Goal: Task Accomplishment & Management: Complete application form

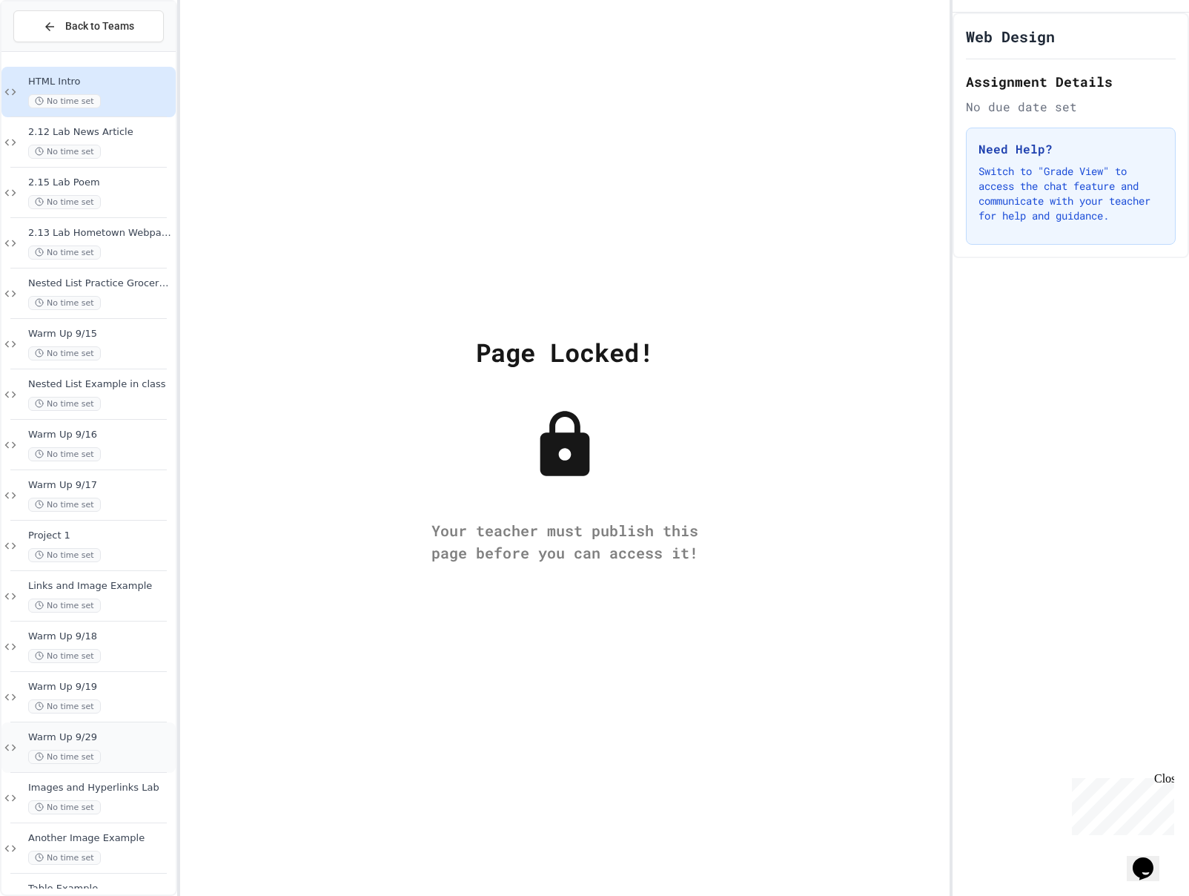
click at [78, 732] on span "Warm Up 9/29" at bounding box center [100, 737] width 145 height 13
click at [93, 738] on span "Warm Up 9/29" at bounding box center [100, 737] width 145 height 13
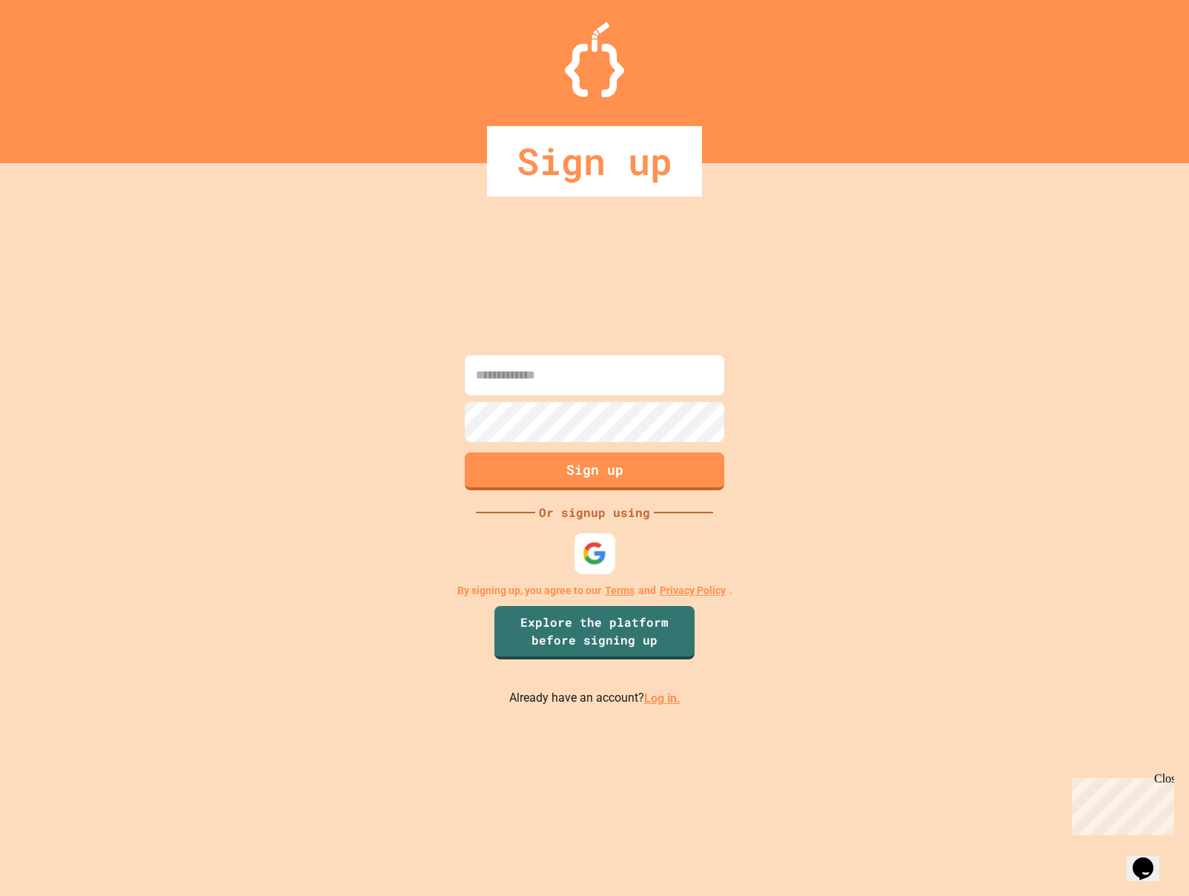
click at [587, 542] on img at bounding box center [595, 553] width 24 height 24
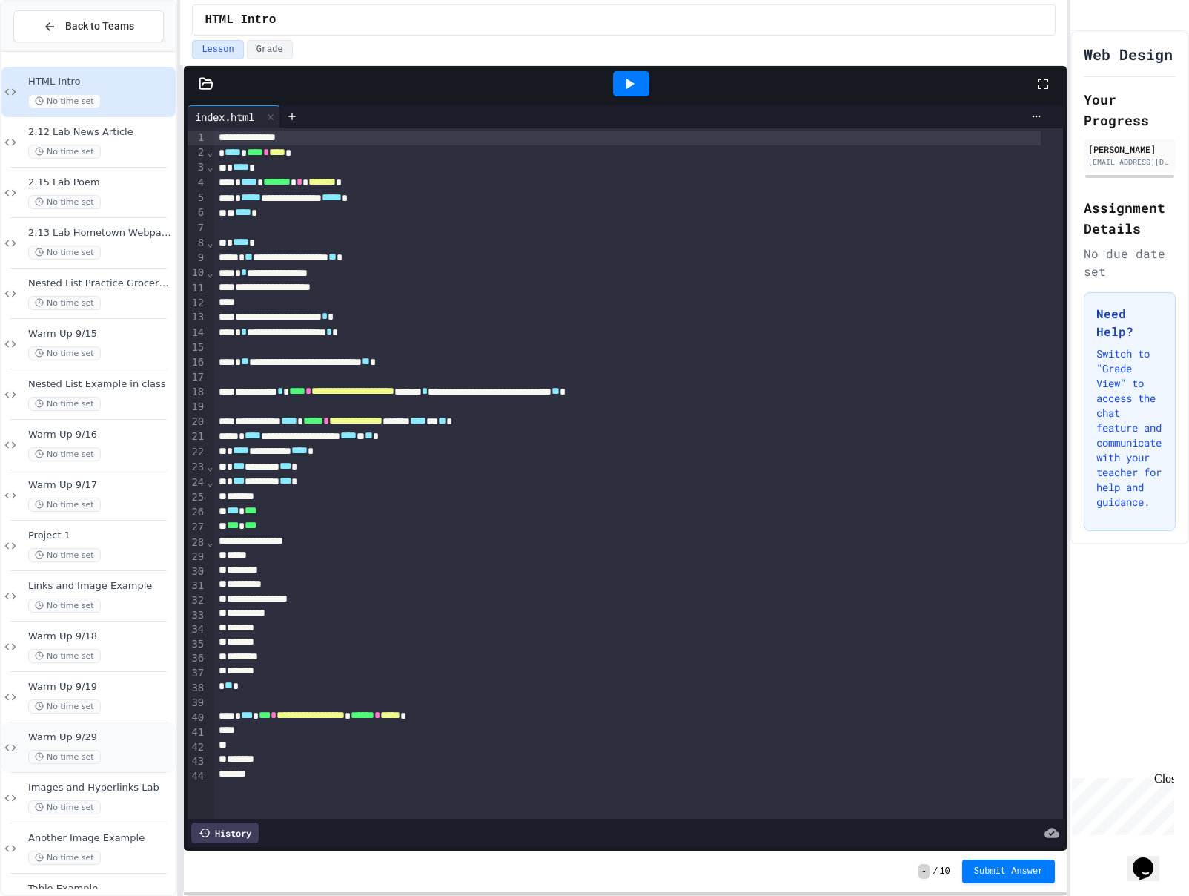
click at [120, 735] on span "Warm Up 9/29" at bounding box center [100, 737] width 145 height 13
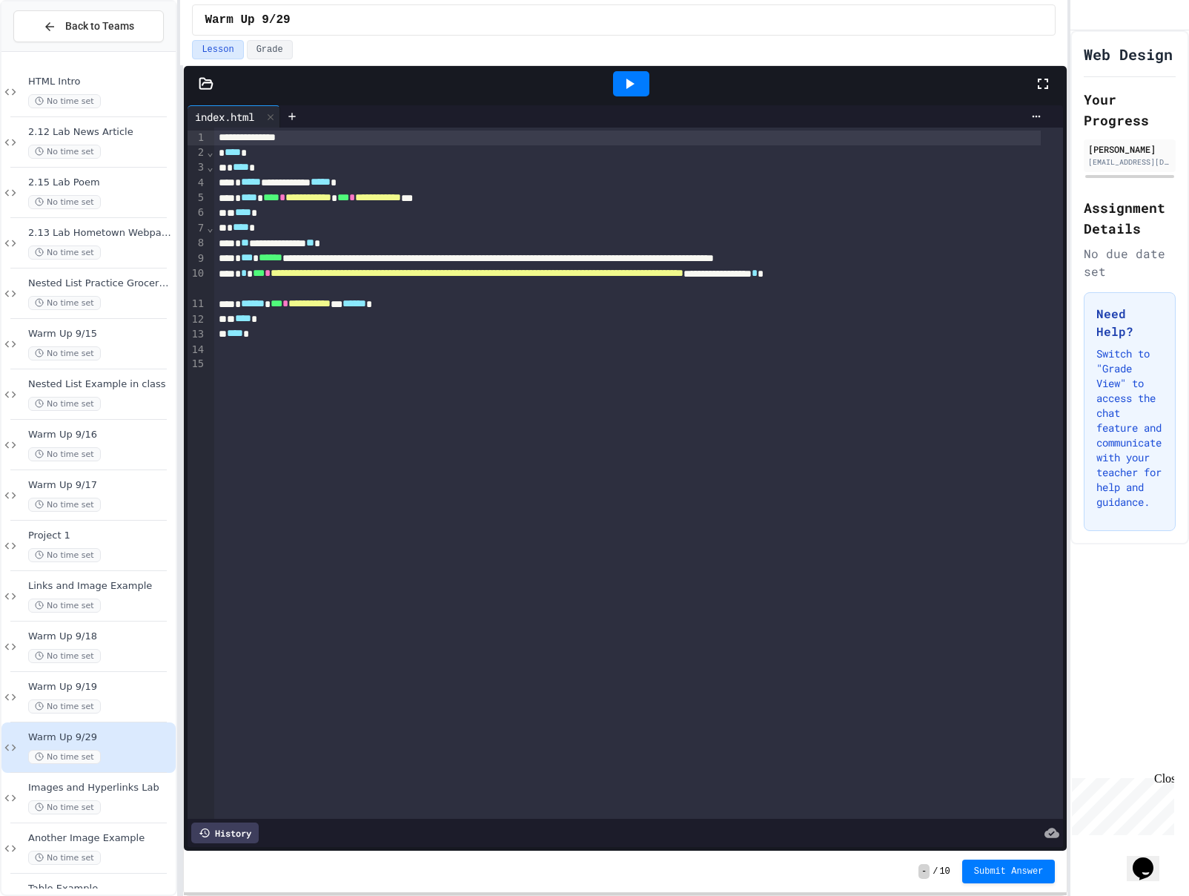
click at [635, 82] on icon at bounding box center [629, 84] width 18 height 18
